Goal: Task Accomplishment & Management: Manage account settings

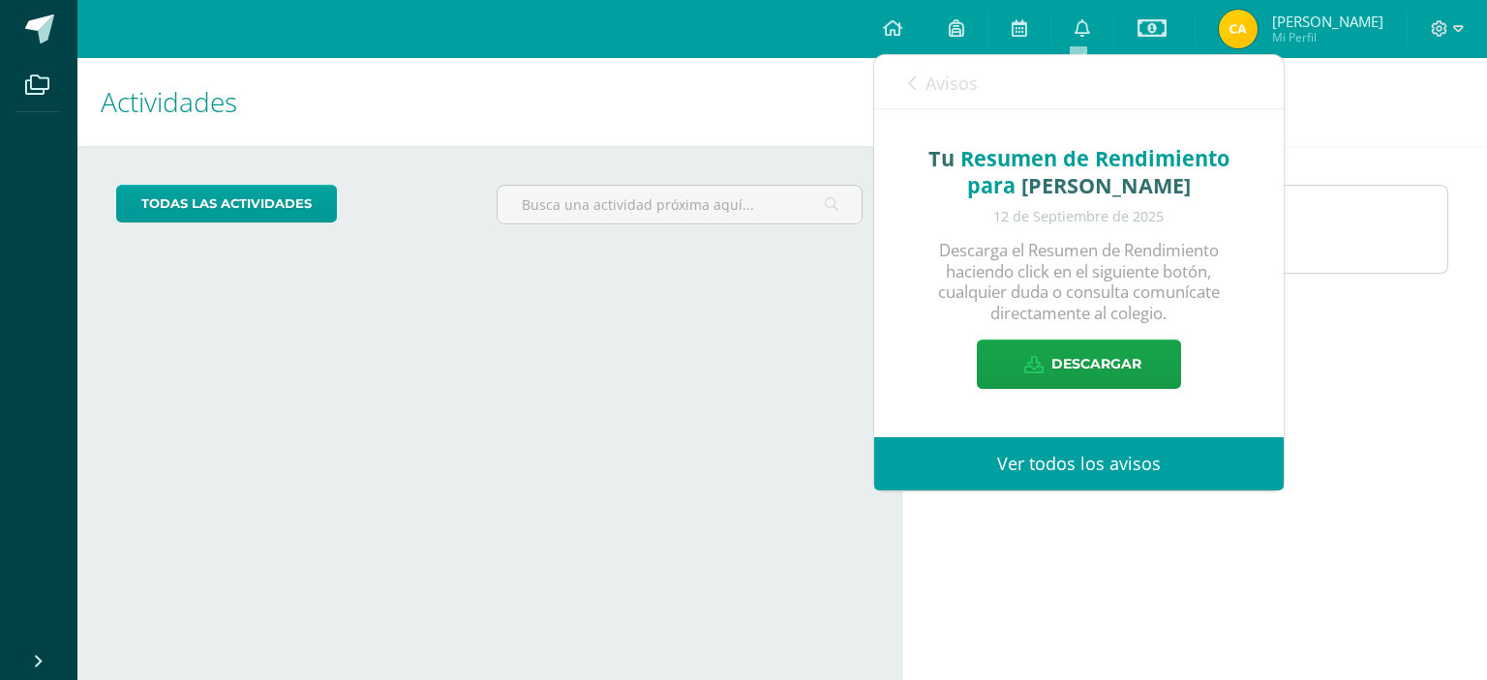
click at [1067, 476] on link "Ver todos los avisos" at bounding box center [1078, 464] width 409 height 53
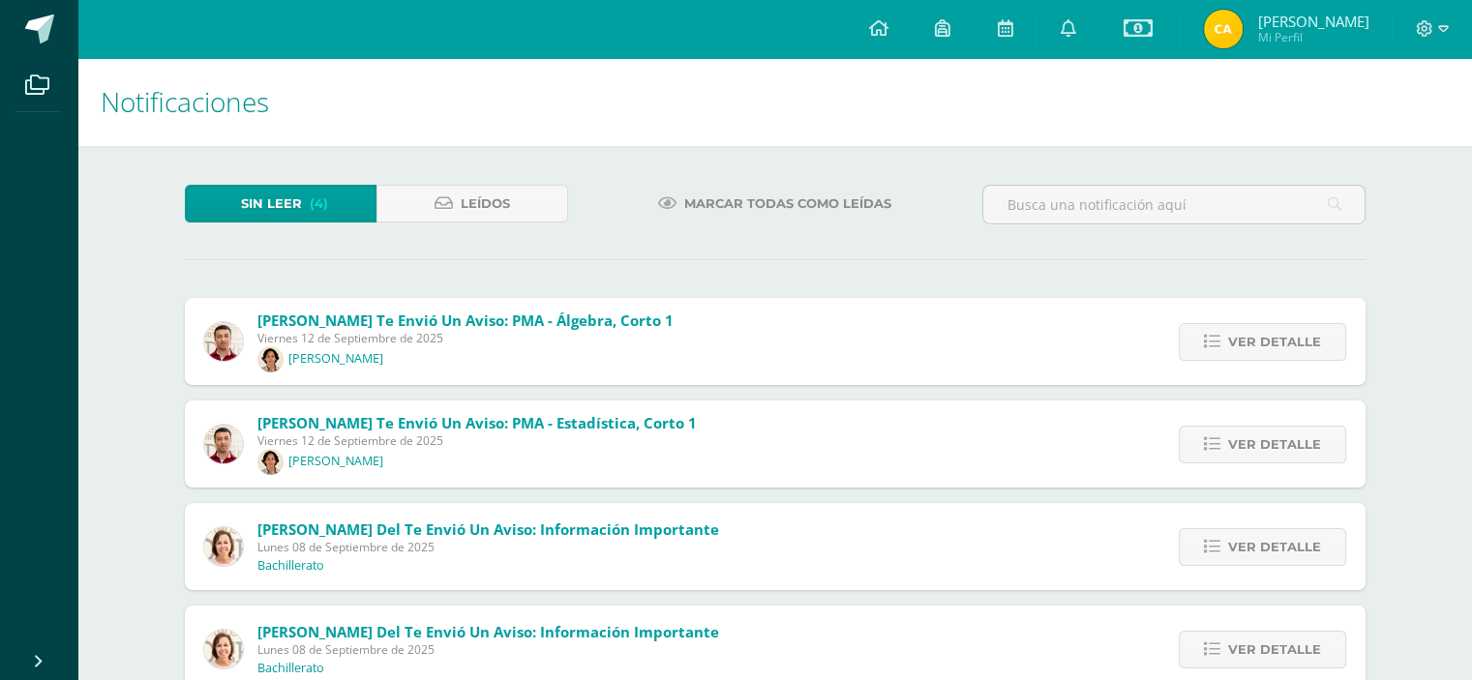
click at [720, 195] on span "Marcar todas como leídas" at bounding box center [787, 204] width 207 height 36
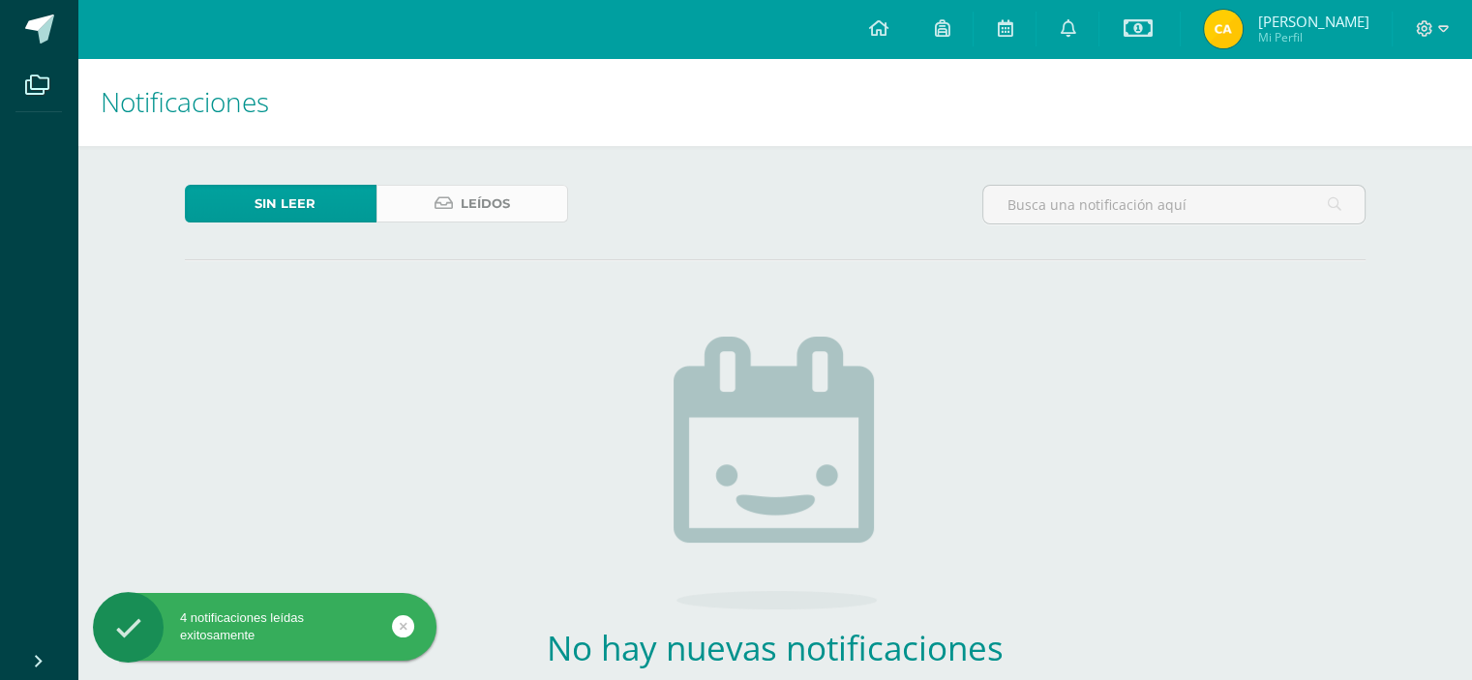
click at [424, 217] on link "Leídos" at bounding box center [473, 204] width 192 height 38
